Goal: Task Accomplishment & Management: Use online tool/utility

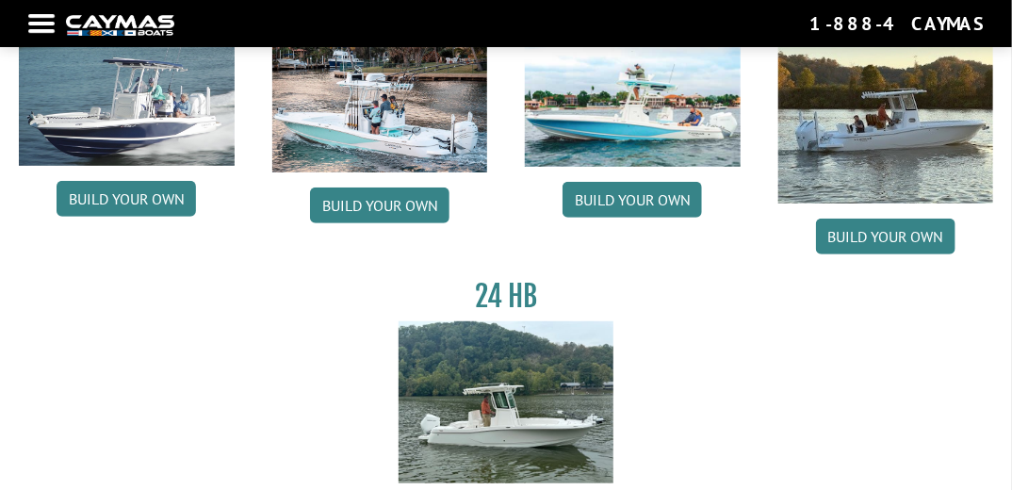
scroll to position [151, 0]
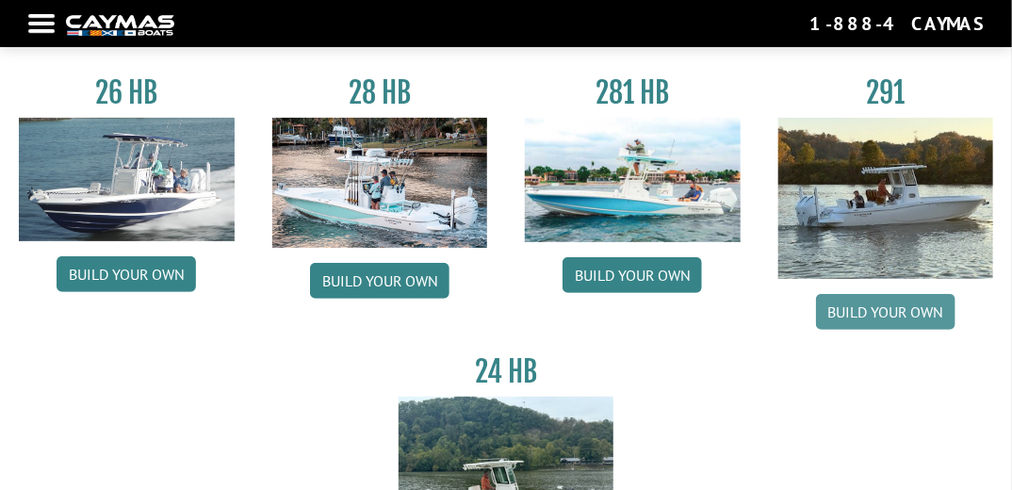
click at [886, 316] on link "Build your own" at bounding box center [885, 312] width 139 height 36
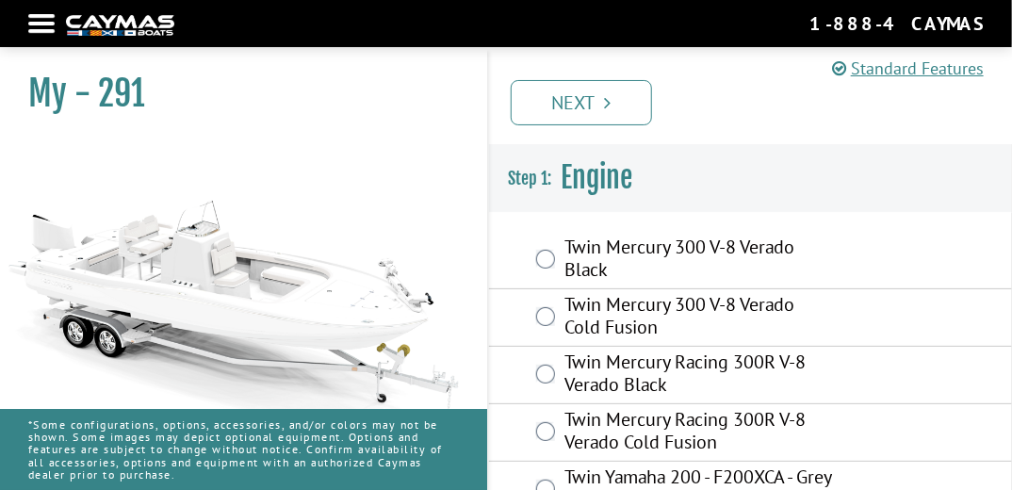
click at [728, 317] on label "Twin Mercury 300 V-8 Verado Cold Fusion" at bounding box center [698, 318] width 269 height 50
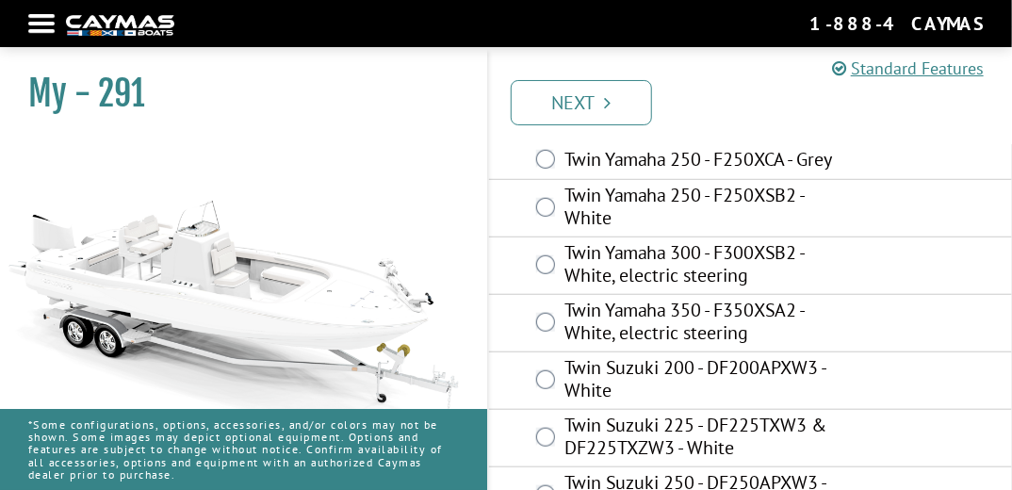
scroll to position [448, 0]
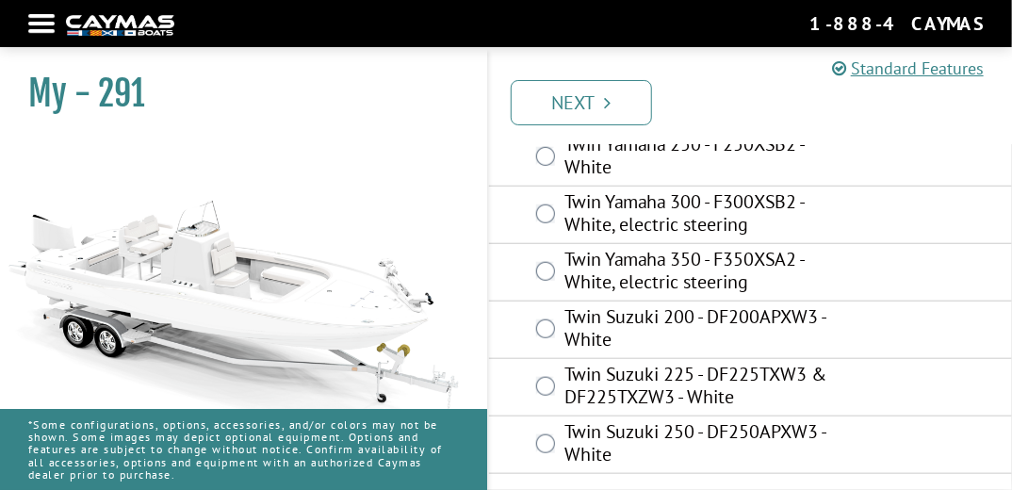
click at [647, 264] on label "Twin Yamaha 350 - F350XSA2 - White, electric steering" at bounding box center [698, 273] width 269 height 50
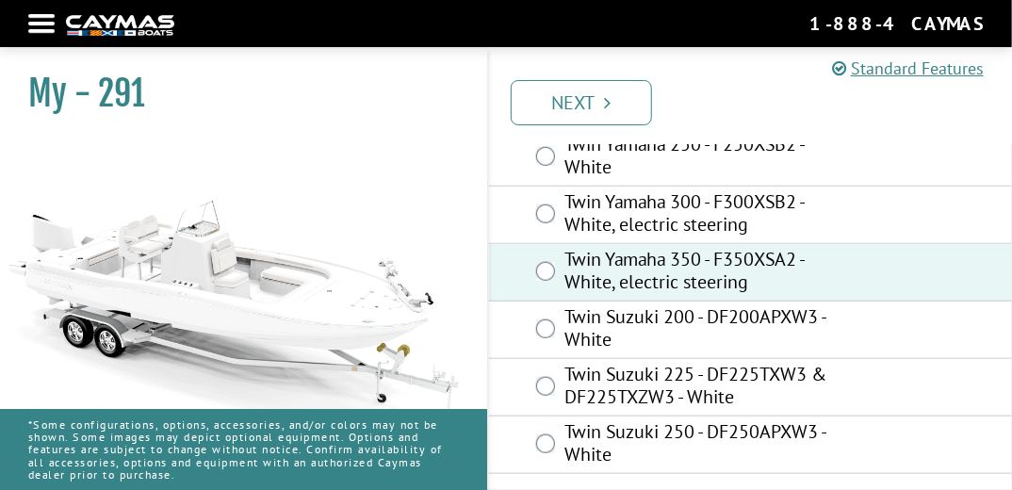
click at [569, 116] on link "Next" at bounding box center [581, 102] width 141 height 45
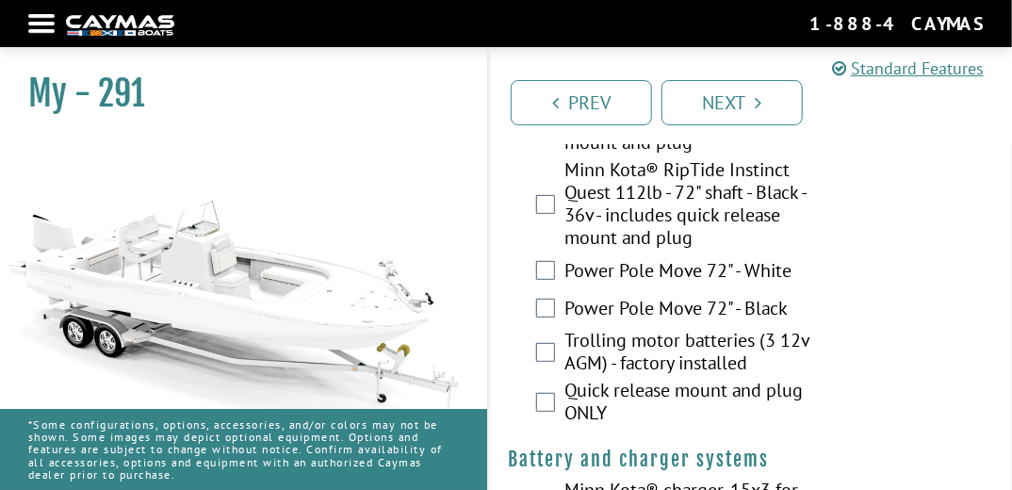
scroll to position [226, 0]
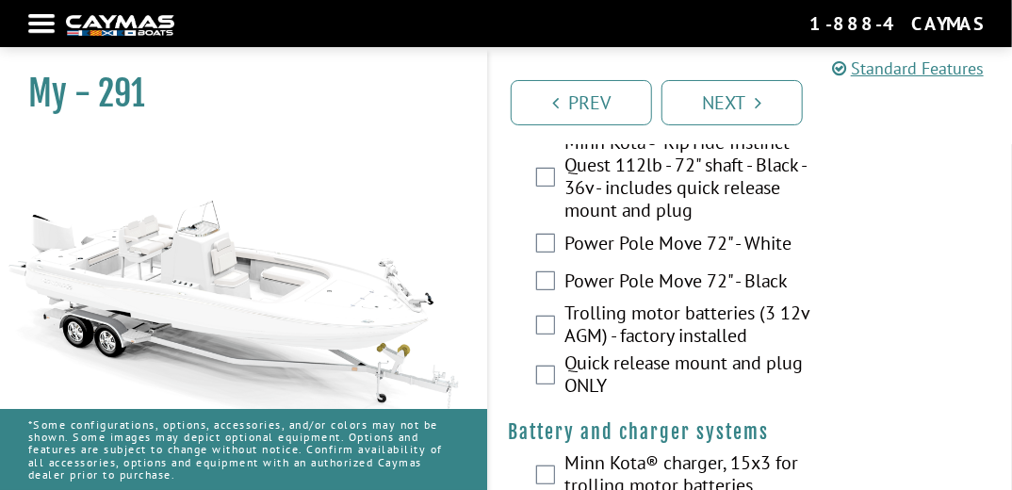
click at [640, 317] on label "Trolling motor batteries (3 12v AGM) - factory installed" at bounding box center [698, 327] width 269 height 50
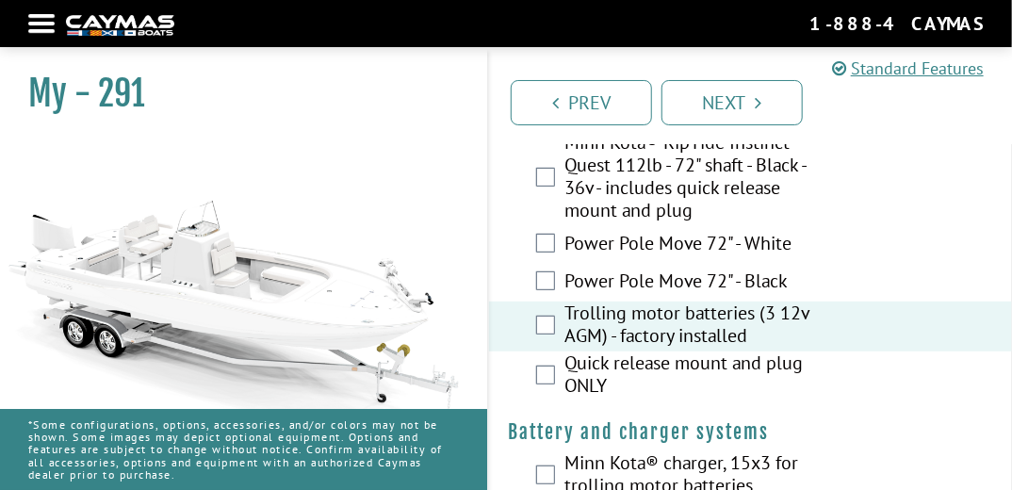
click at [629, 369] on label "Quick release mount and plug ONLY" at bounding box center [698, 377] width 269 height 50
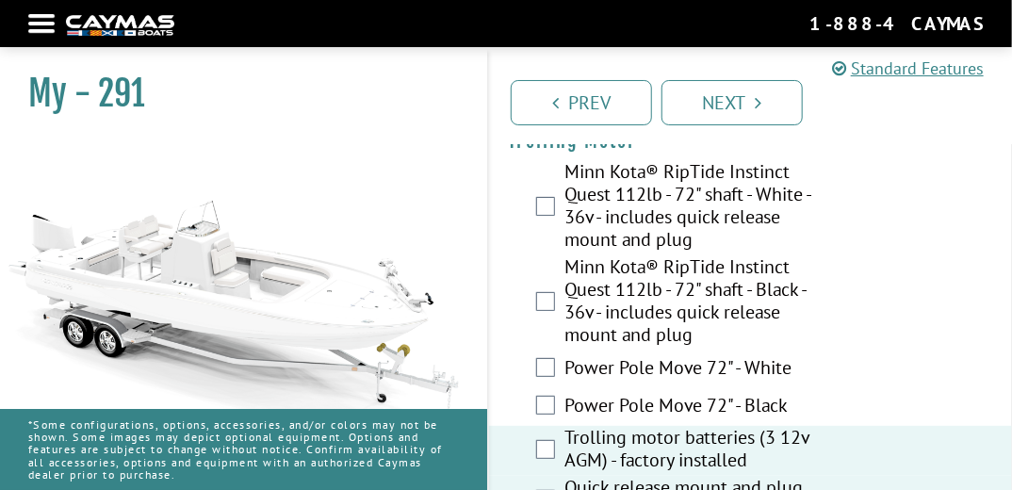
scroll to position [75, 0]
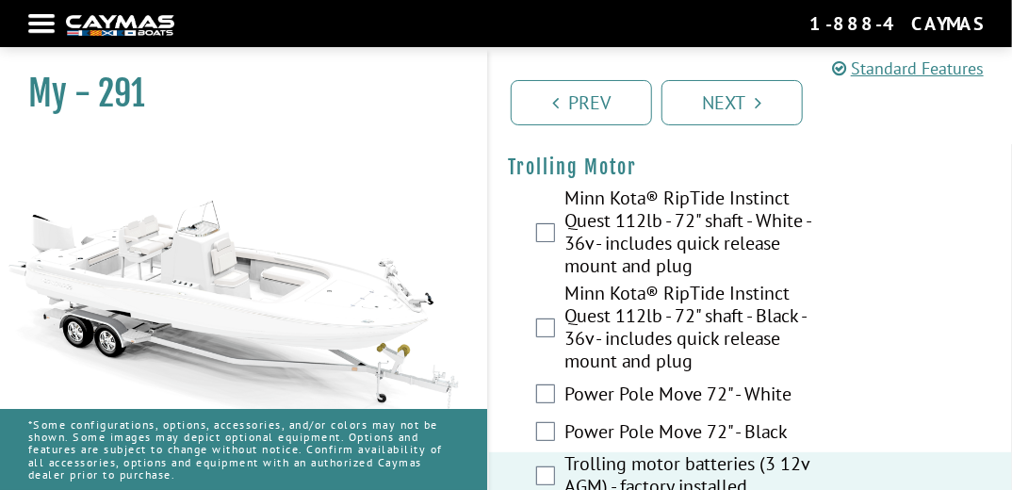
click at [667, 248] on label "Minn Kota® RipTide Instinct Quest 112lb - 72" shaft - White - 36v - includes qu…" at bounding box center [698, 234] width 269 height 95
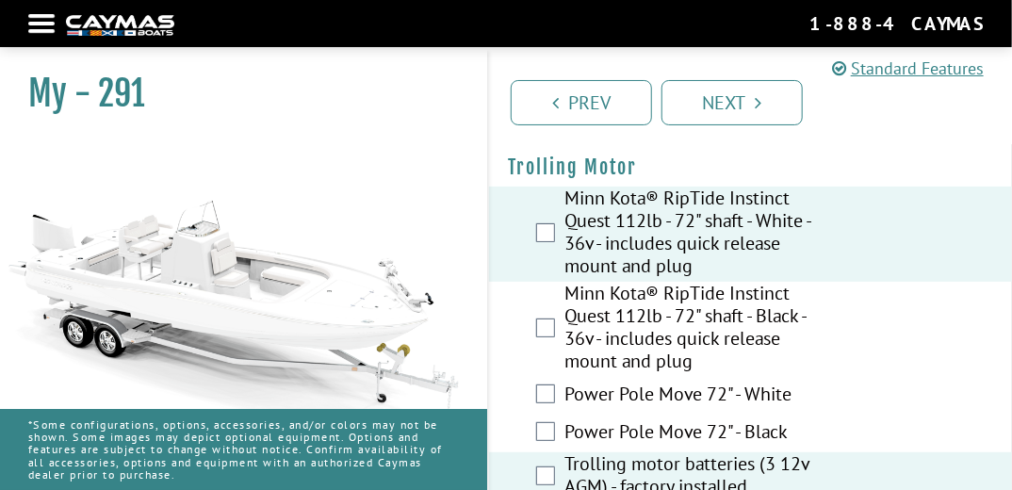
click at [663, 425] on label "Power Pole Move 72" - Black" at bounding box center [698, 433] width 269 height 27
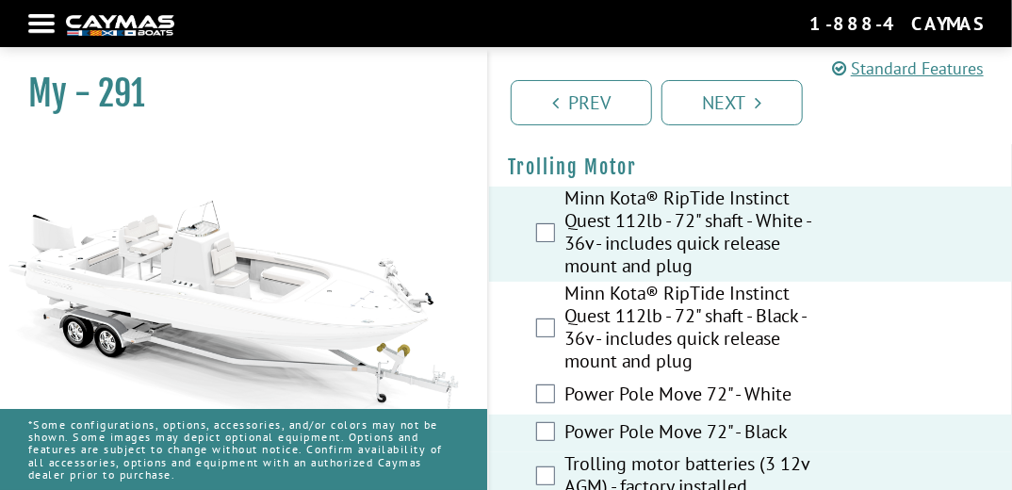
click at [676, 378] on div "Power Pole Move 72" - White" at bounding box center [750, 396] width 523 height 38
click at [677, 373] on label "Minn Kota® RipTide Instinct Quest 112lb - 72" shaft - Black - 36v - includes qu…" at bounding box center [698, 329] width 269 height 95
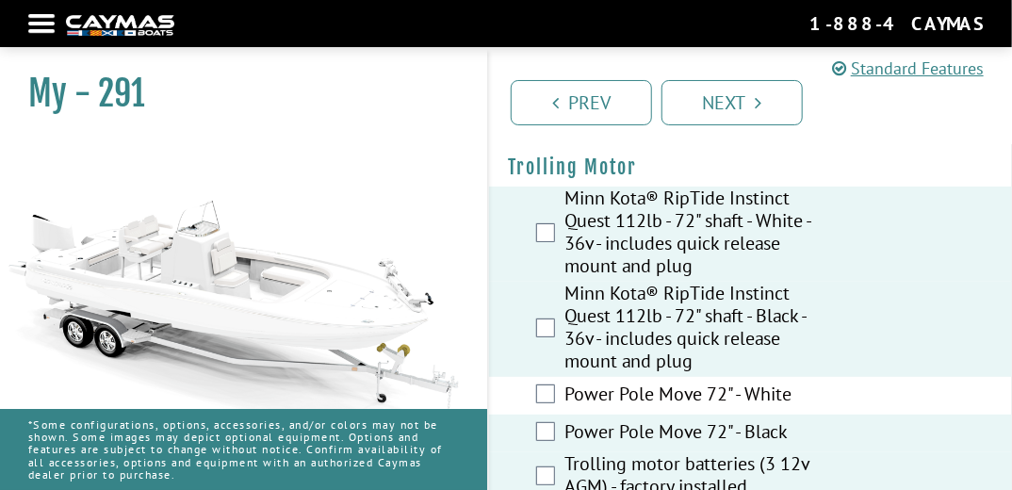
click at [682, 387] on label "Power Pole Move 72" - White" at bounding box center [698, 396] width 269 height 27
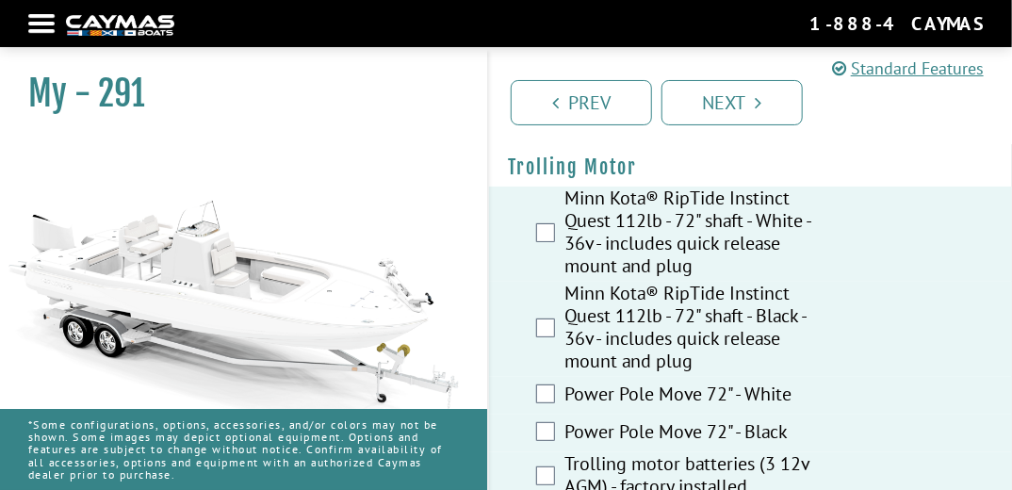
click at [686, 373] on label "Minn Kota® RipTide Instinct Quest 112lb - 72" shaft - Black - 36v - includes qu…" at bounding box center [698, 329] width 269 height 95
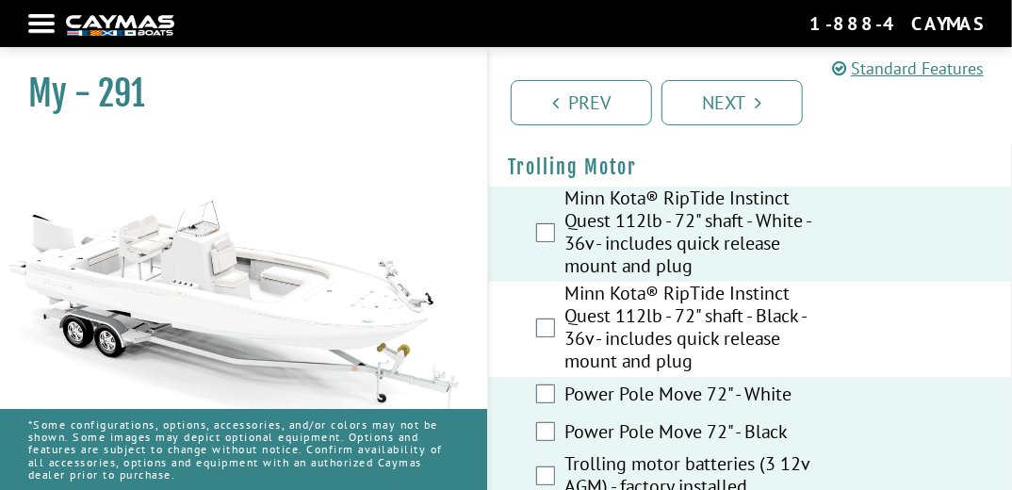
click at [684, 427] on label "Power Pole Move 72" - Black" at bounding box center [698, 433] width 269 height 27
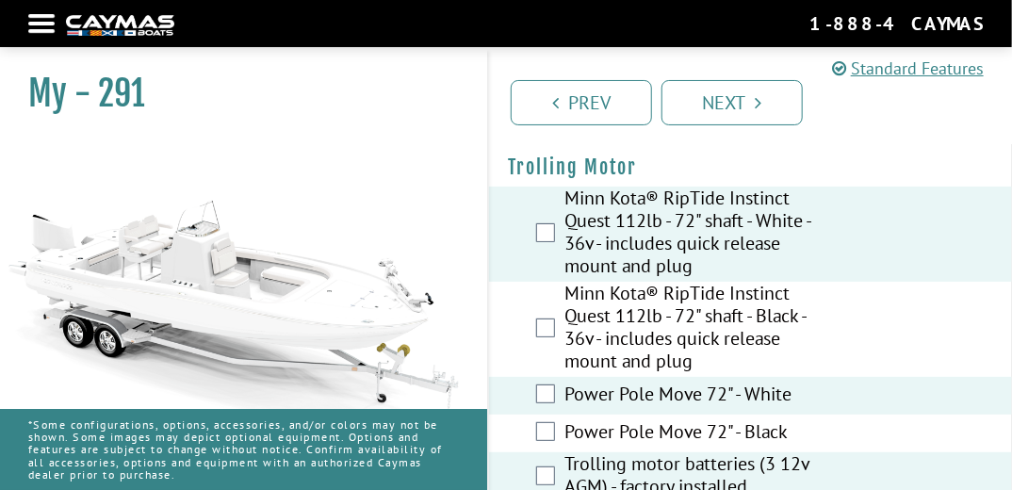
scroll to position [151, 0]
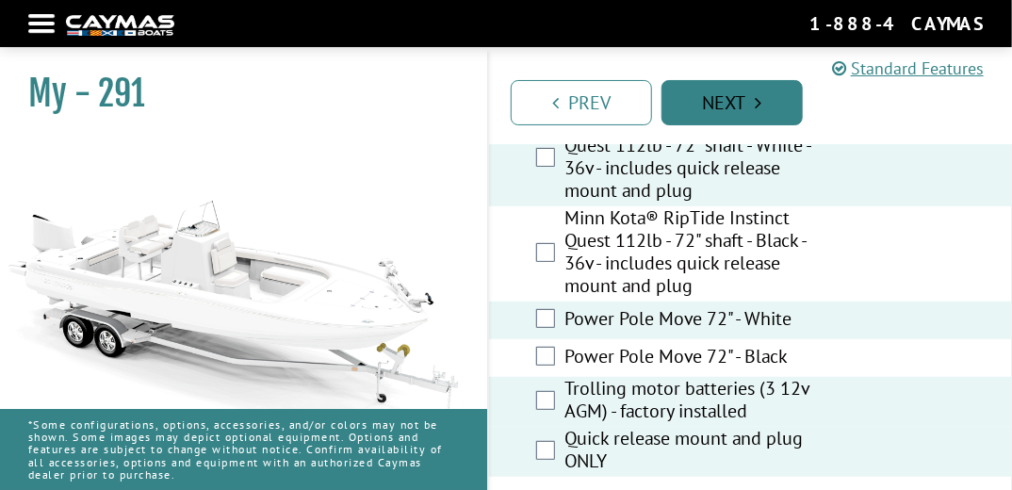
click at [735, 107] on link "Next" at bounding box center [732, 102] width 141 height 45
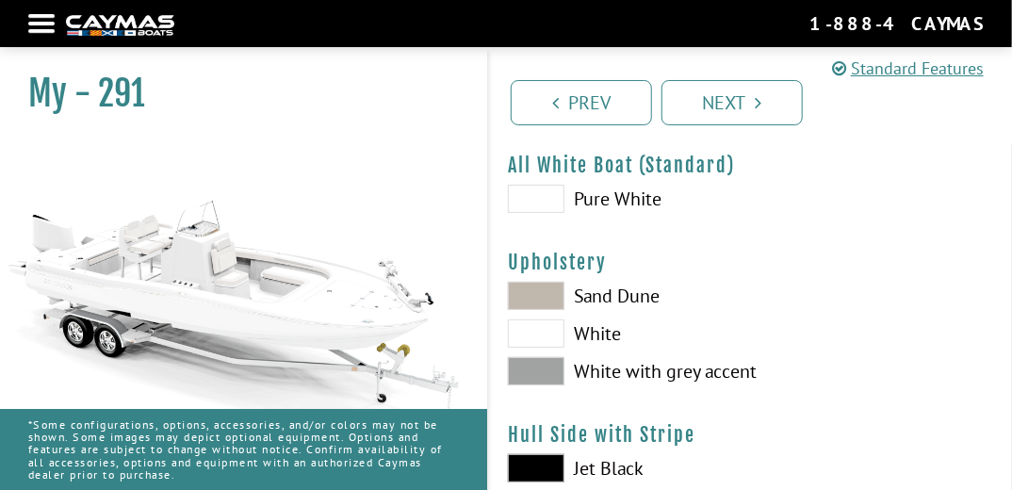
scroll to position [0, 0]
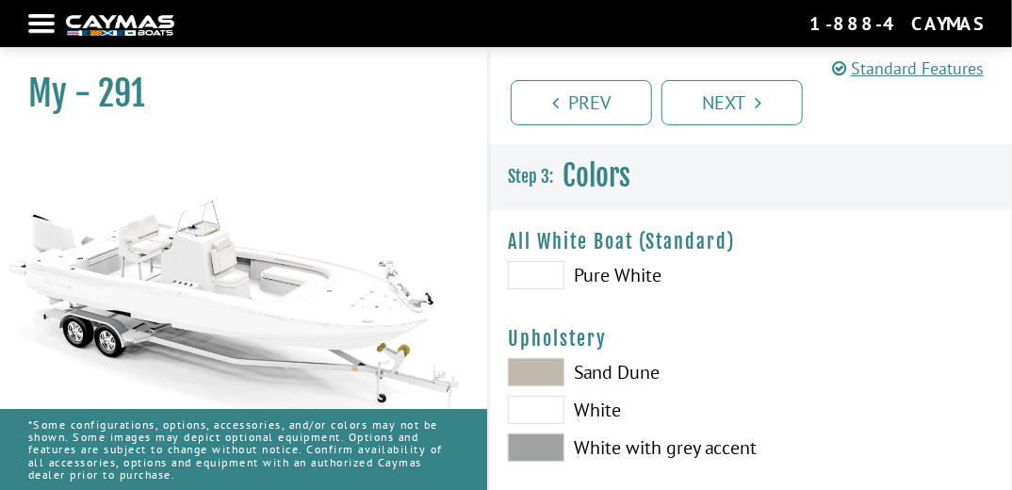
click at [619, 369] on label "Sand Dune" at bounding box center [620, 372] width 224 height 28
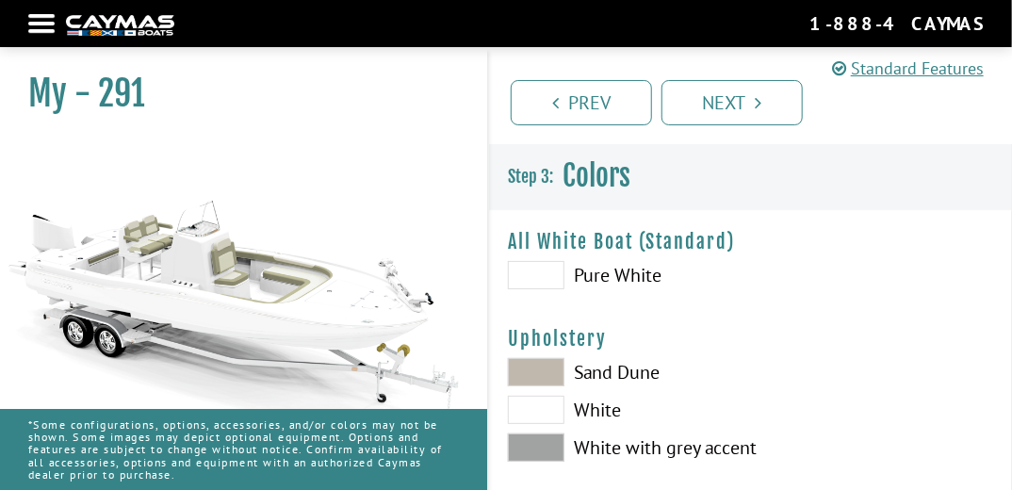
click at [596, 413] on label "White" at bounding box center [620, 410] width 224 height 28
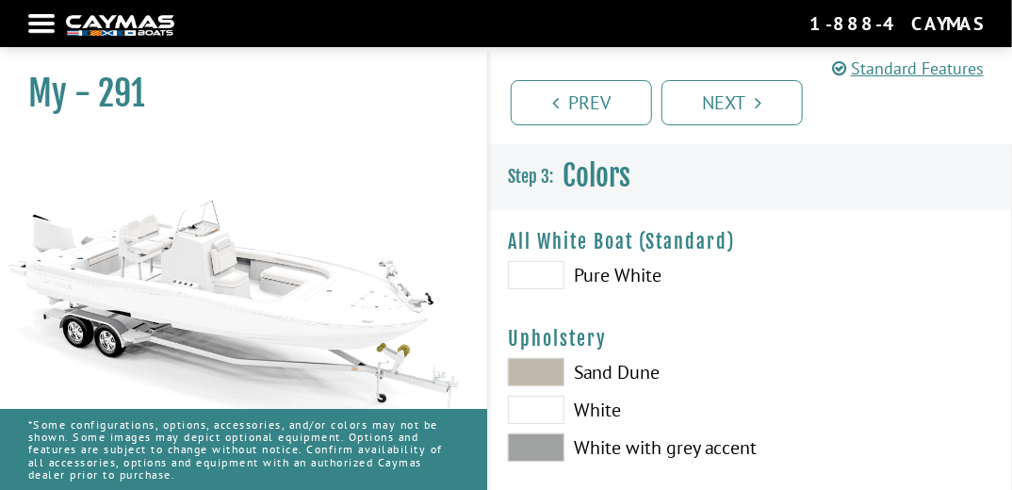
click at [597, 448] on label "White with grey accent" at bounding box center [620, 447] width 224 height 28
click at [611, 274] on label "Pure White" at bounding box center [620, 275] width 224 height 28
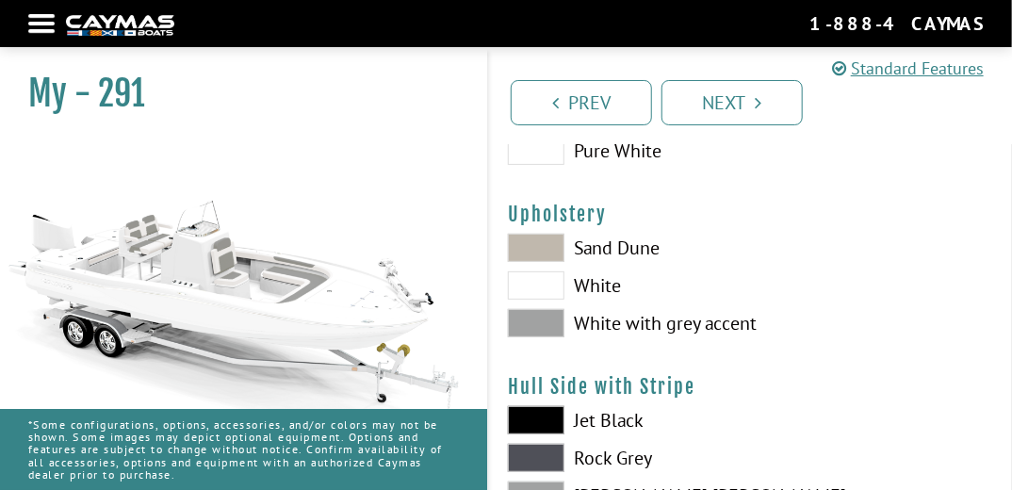
scroll to position [151, 0]
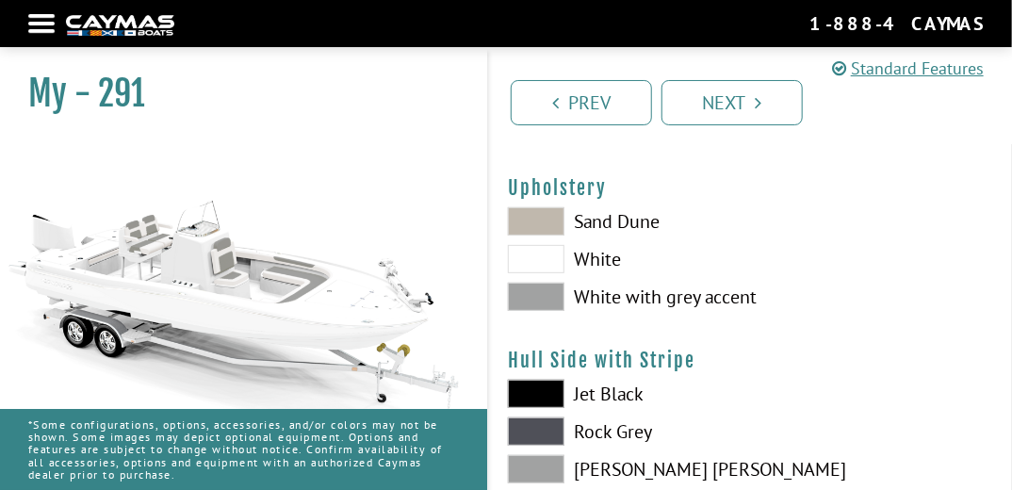
click at [616, 241] on div "Sand Dune White White with grey accent" at bounding box center [620, 263] width 262 height 113
click at [613, 227] on label "Sand Dune" at bounding box center [620, 221] width 224 height 28
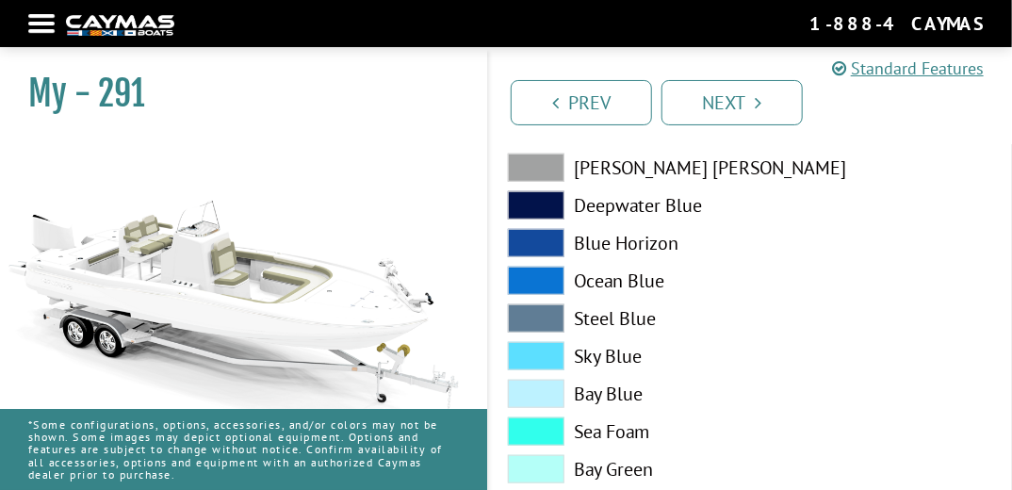
scroll to position [302, 0]
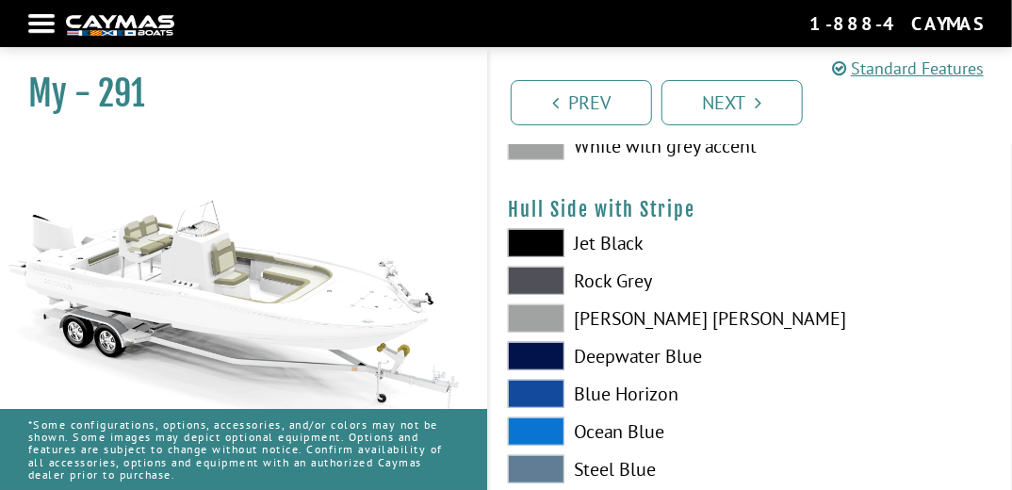
click at [606, 240] on label "Jet Black" at bounding box center [620, 243] width 224 height 28
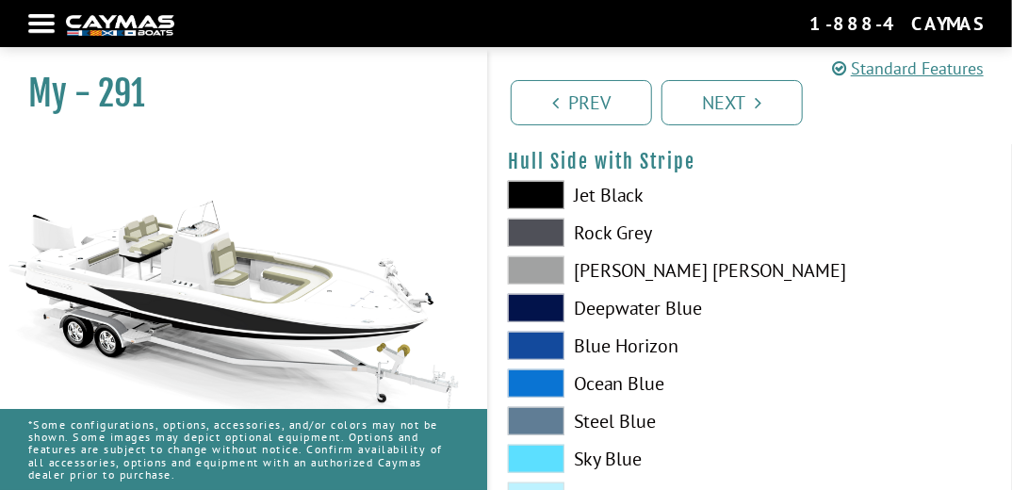
scroll to position [377, 0]
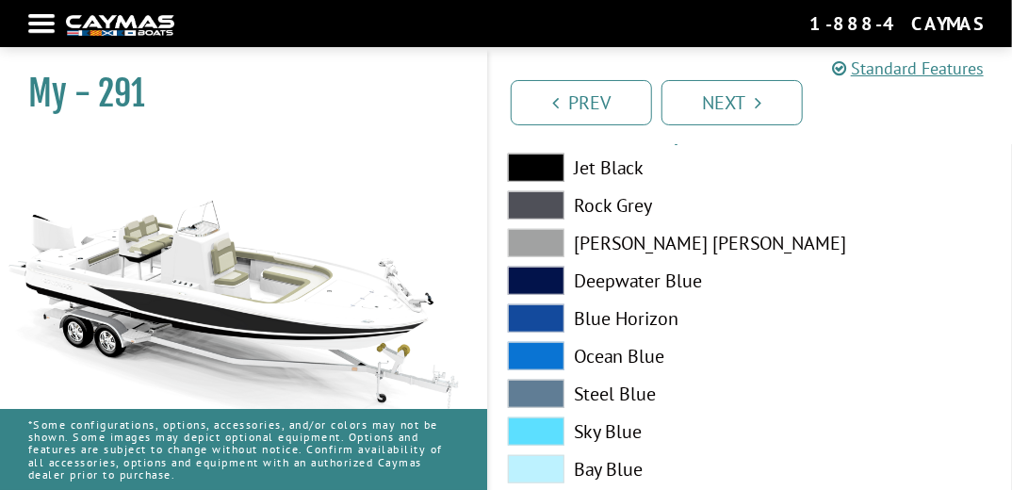
click at [607, 239] on label "[PERSON_NAME] [PERSON_NAME]" at bounding box center [620, 243] width 224 height 28
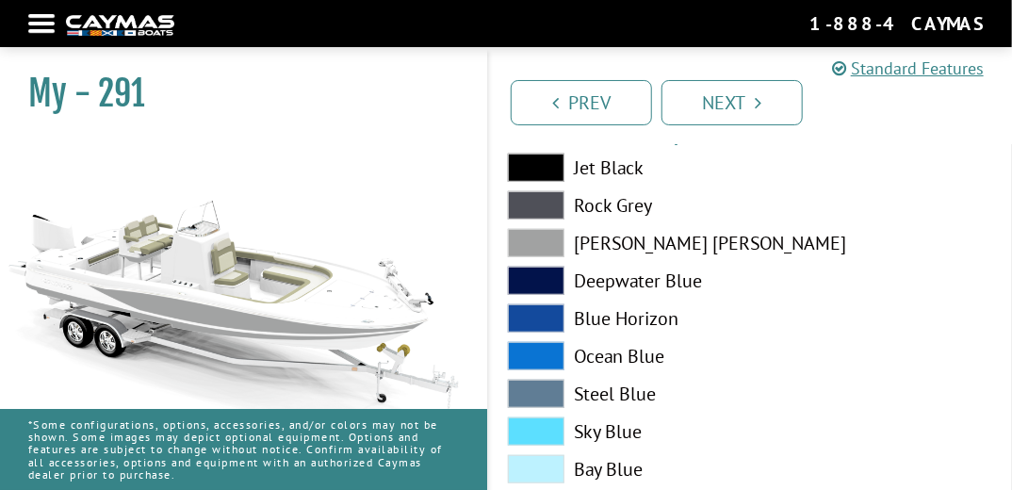
click at [607, 192] on label "Rock Grey" at bounding box center [620, 205] width 224 height 28
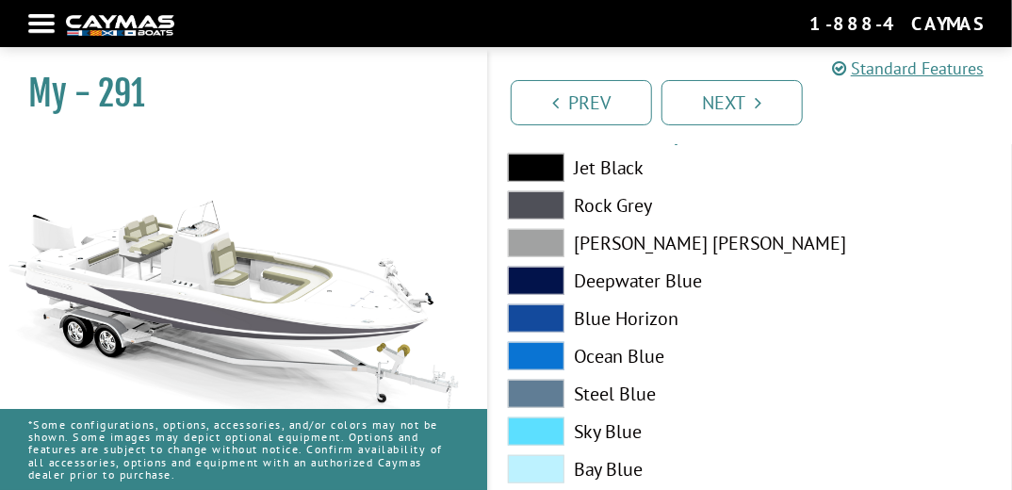
click at [597, 242] on label "[PERSON_NAME] [PERSON_NAME]" at bounding box center [620, 243] width 224 height 28
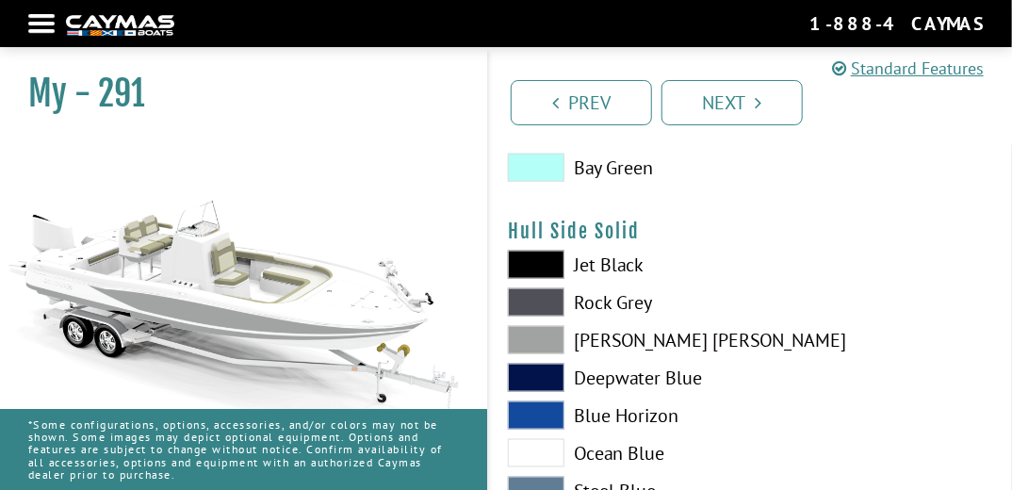
scroll to position [829, 0]
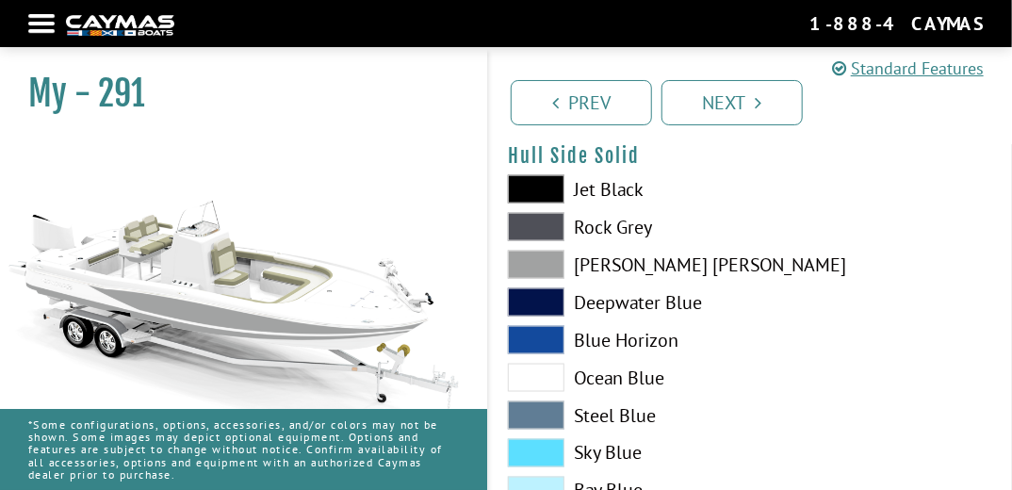
click at [595, 268] on label "[PERSON_NAME] [PERSON_NAME]" at bounding box center [620, 265] width 224 height 28
click at [625, 229] on label "Rock Grey" at bounding box center [620, 227] width 224 height 28
click at [615, 275] on label "[PERSON_NAME] [PERSON_NAME]" at bounding box center [620, 265] width 224 height 28
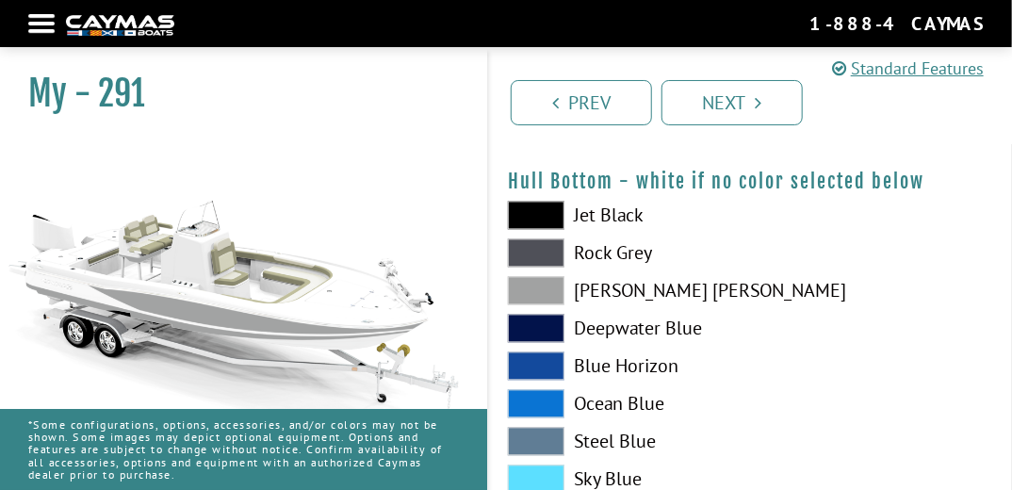
scroll to position [1206, 0]
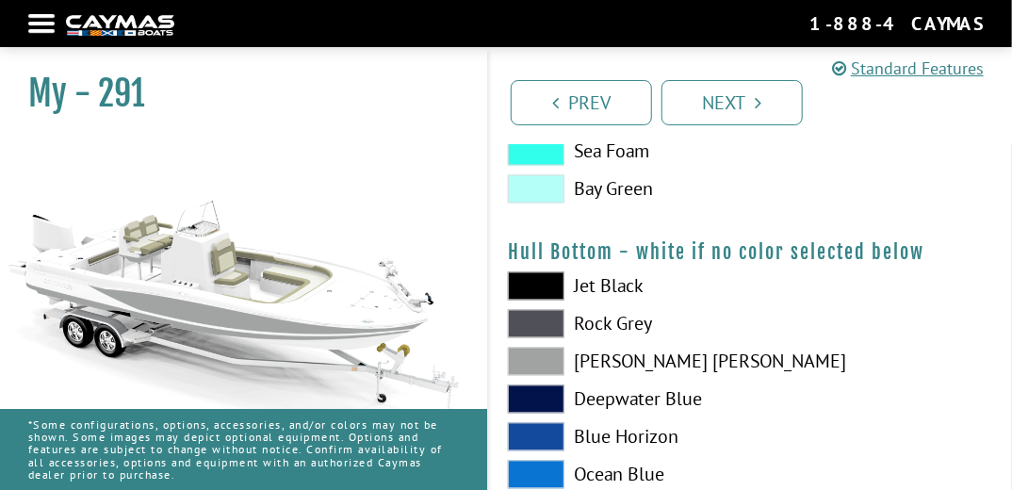
click at [599, 353] on label "[PERSON_NAME] [PERSON_NAME]" at bounding box center [620, 362] width 224 height 28
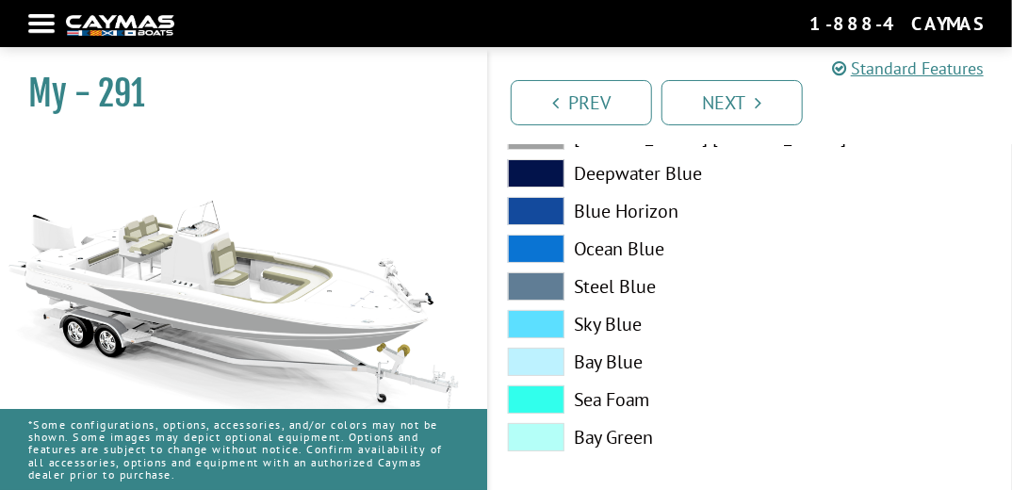
scroll to position [2396, 0]
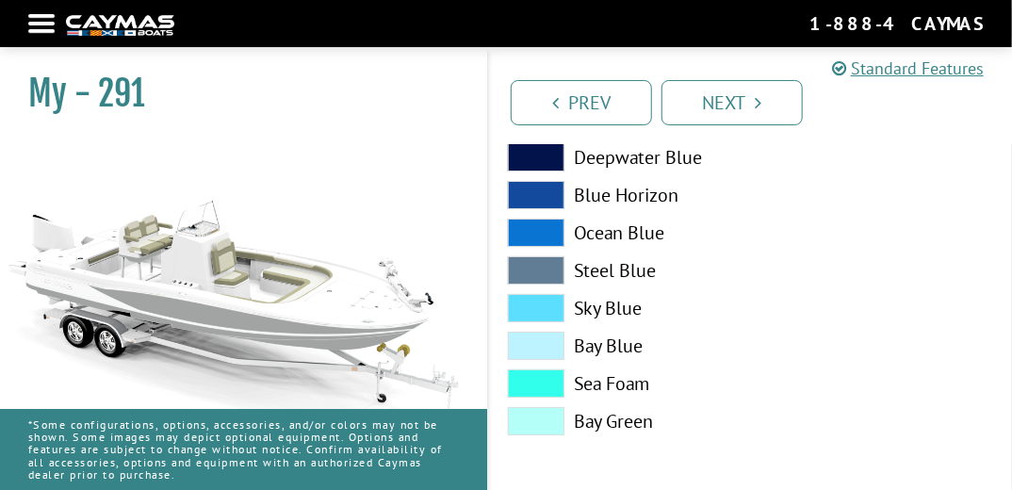
click at [641, 374] on label "Sea Foam" at bounding box center [620, 383] width 224 height 28
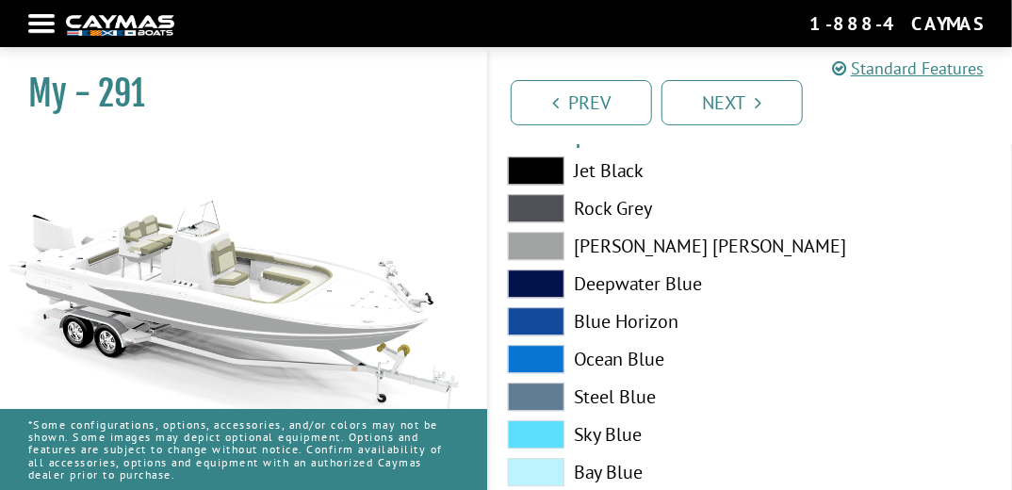
scroll to position [1869, 0]
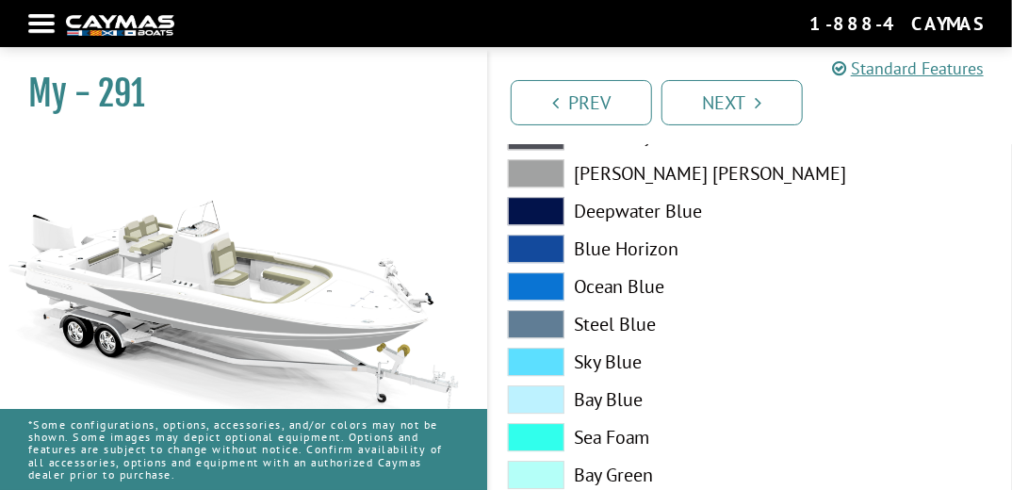
click at [633, 358] on label "Sky Blue" at bounding box center [620, 362] width 224 height 28
click at [625, 432] on label "Sea Foam" at bounding box center [620, 437] width 224 height 28
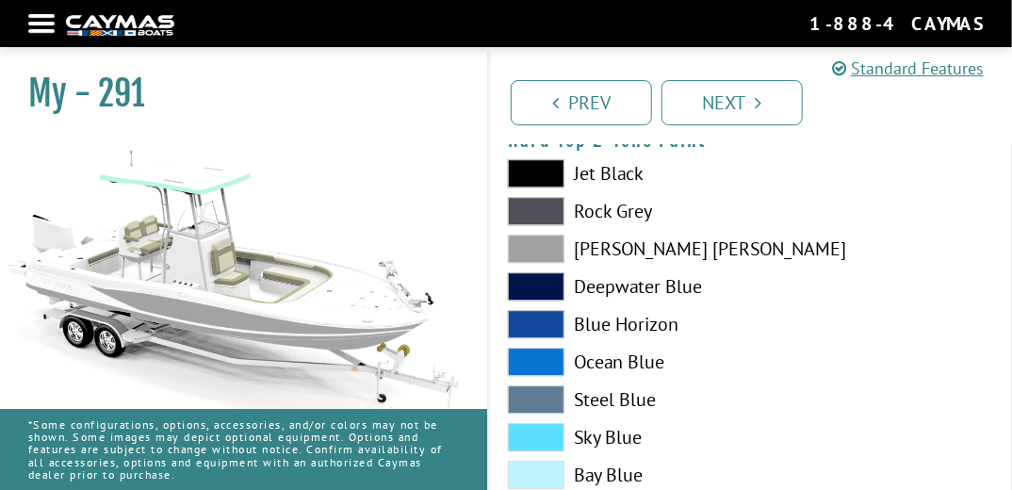
click at [626, 362] on label "Ocean Blue" at bounding box center [620, 362] width 224 height 28
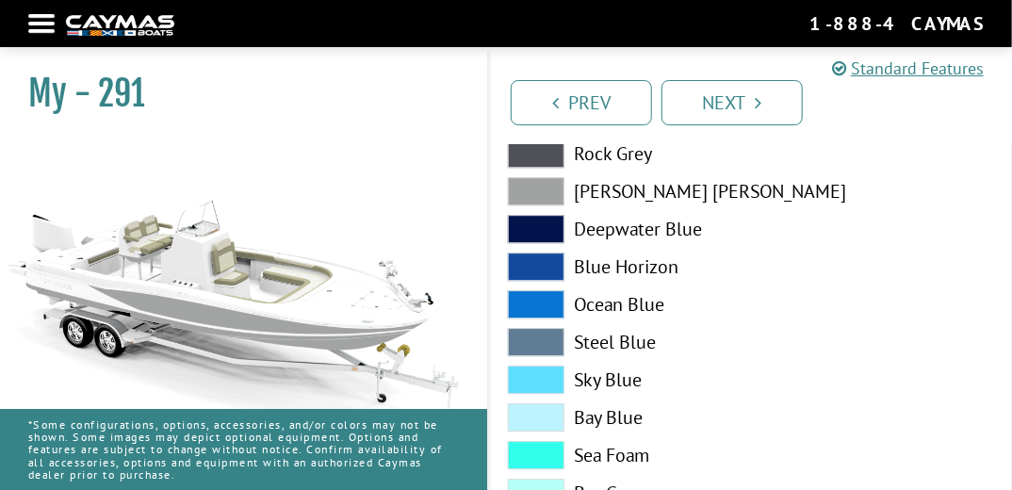
scroll to position [1944, 0]
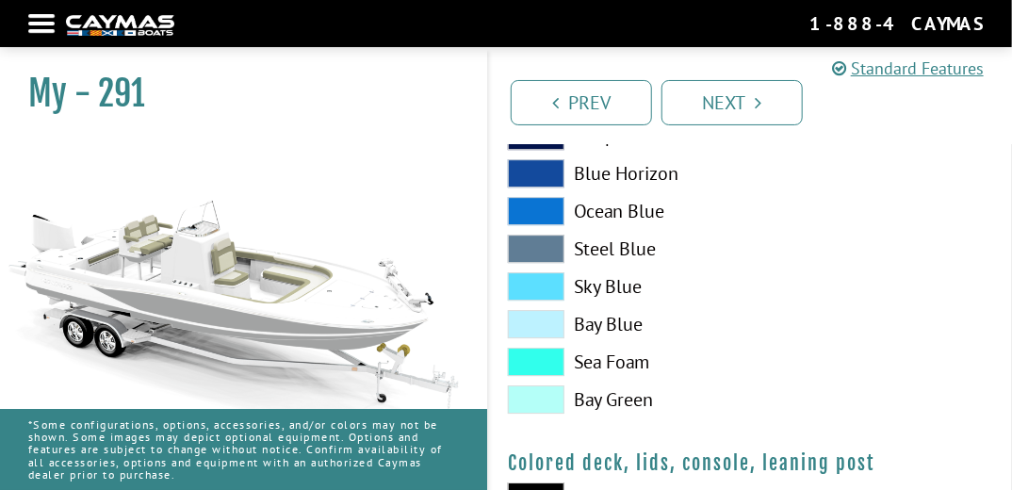
click at [614, 358] on label "Sea Foam" at bounding box center [620, 362] width 224 height 28
click at [621, 332] on label "Bay Blue" at bounding box center [620, 324] width 224 height 28
click at [618, 396] on label "Bay Green" at bounding box center [620, 399] width 224 height 28
click at [629, 275] on label "Sky Blue" at bounding box center [620, 286] width 224 height 28
click at [622, 362] on label "Sea Foam" at bounding box center [620, 362] width 224 height 28
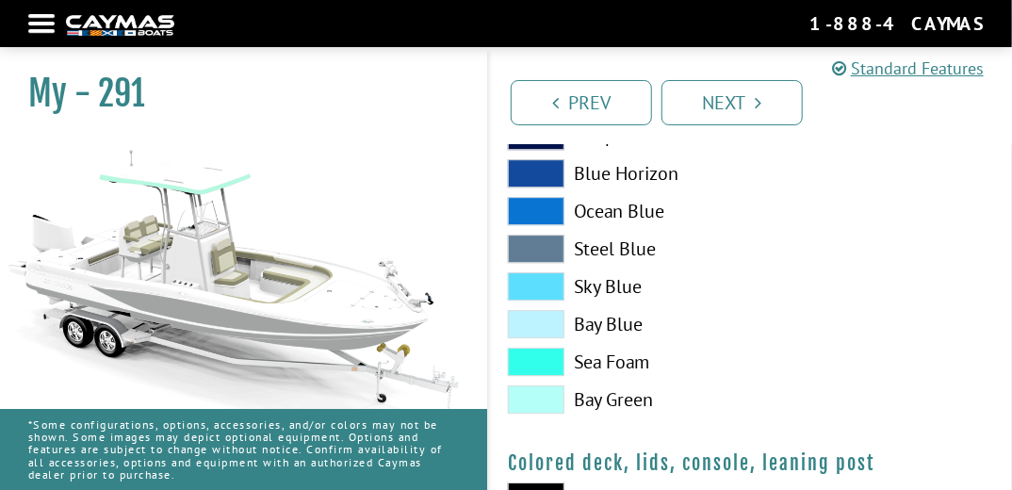
click at [611, 401] on label "Bay Green" at bounding box center [620, 399] width 224 height 28
click at [615, 286] on label "Sky Blue" at bounding box center [620, 286] width 224 height 28
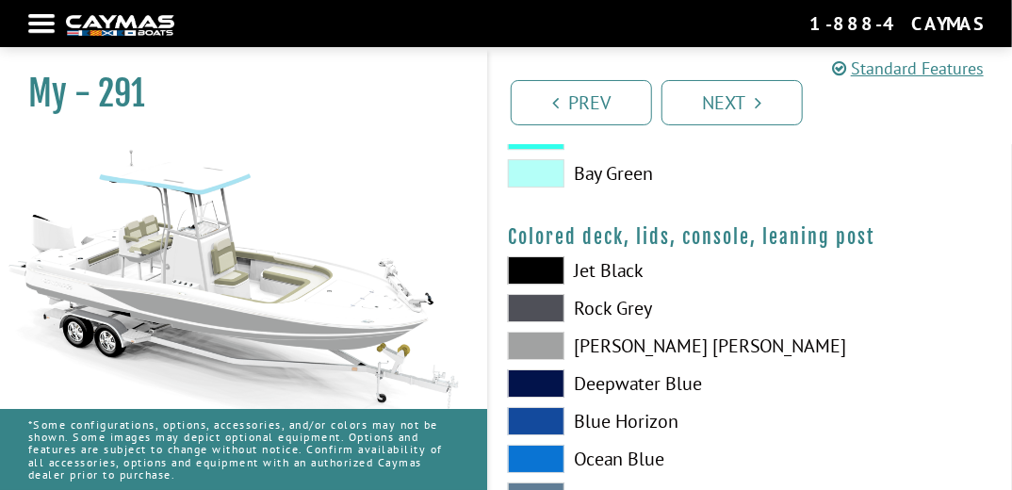
scroll to position [2396, 0]
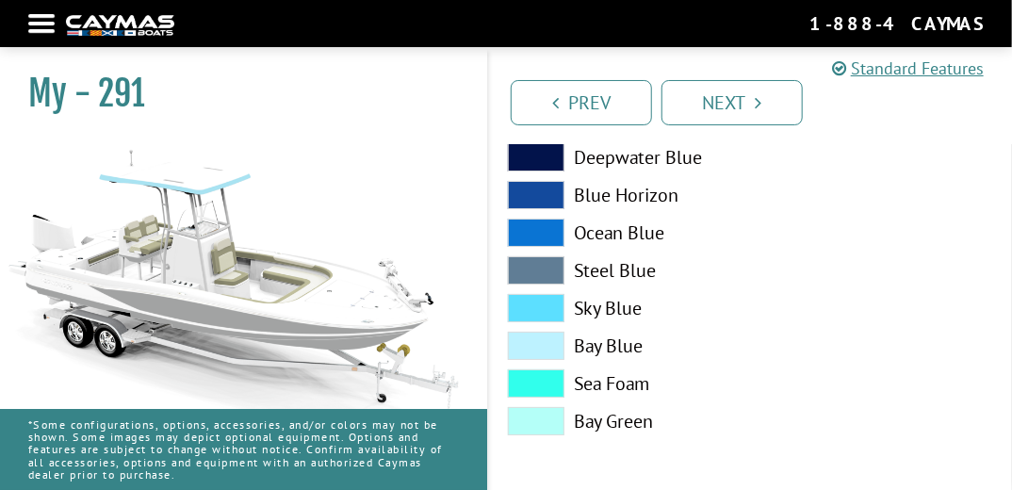
click at [613, 294] on label "Sky Blue" at bounding box center [620, 308] width 224 height 28
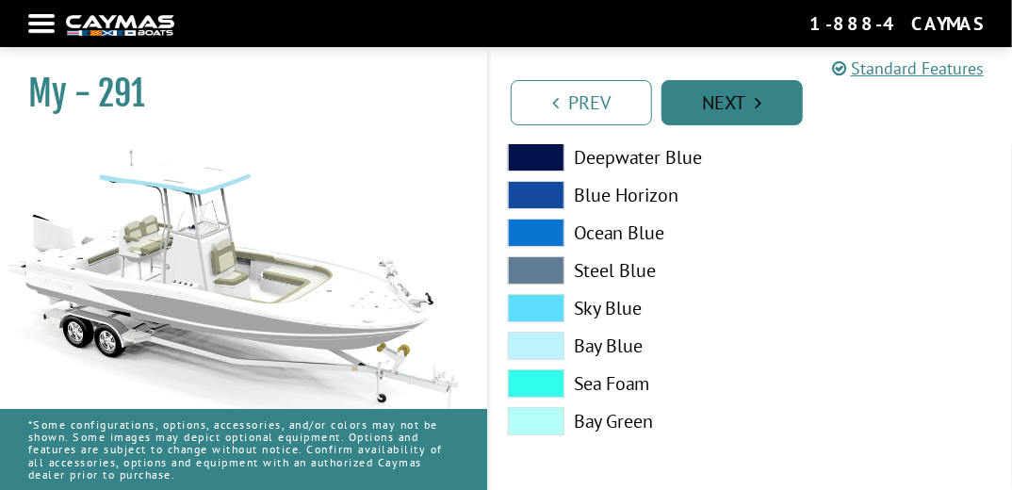
click at [687, 111] on link "Next" at bounding box center [732, 102] width 141 height 45
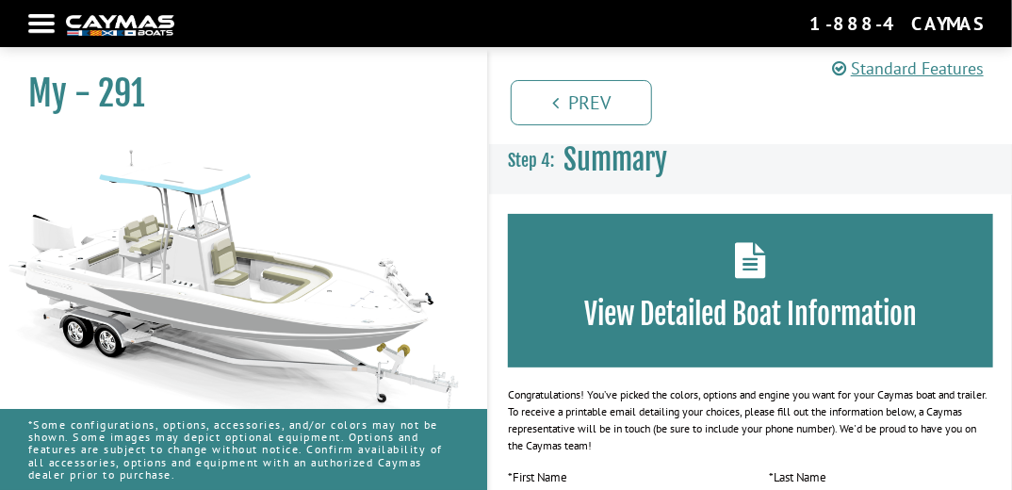
scroll to position [0, 0]
